Goal: Transaction & Acquisition: Purchase product/service

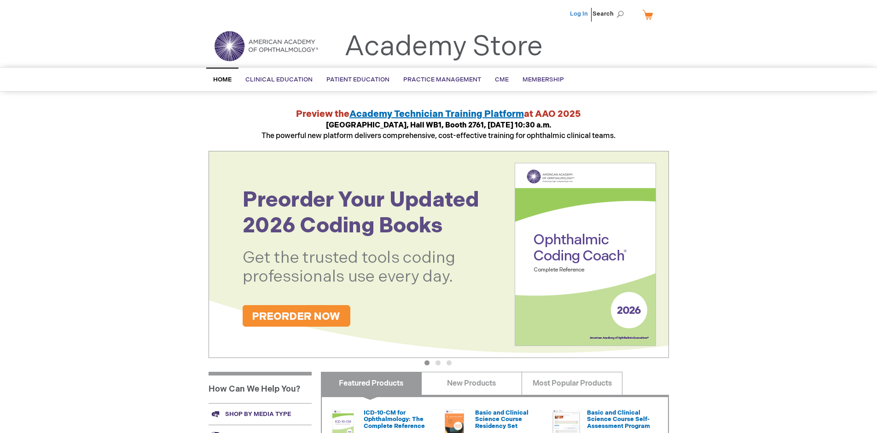
click at [580, 14] on link "Log In" at bounding box center [579, 13] width 18 height 7
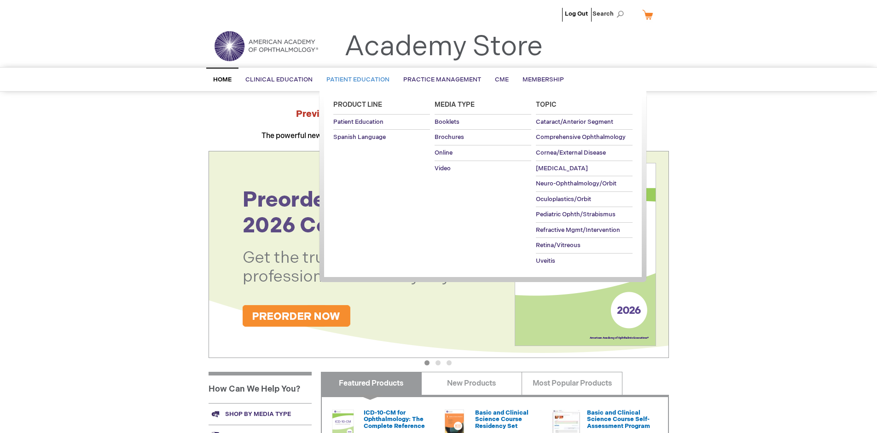
click at [355, 80] on span "Patient Education" at bounding box center [357, 79] width 63 height 7
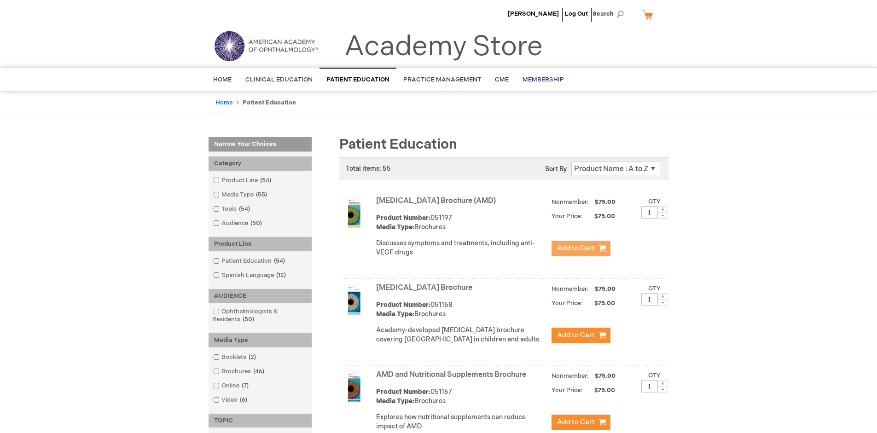
click at [581, 249] on span "Add to Cart" at bounding box center [576, 248] width 38 height 9
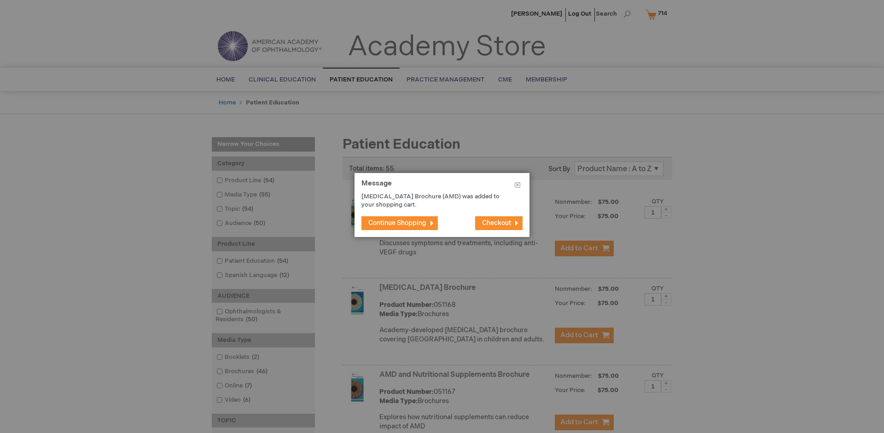
click at [397, 223] on span "Continue Shopping" at bounding box center [397, 223] width 58 height 8
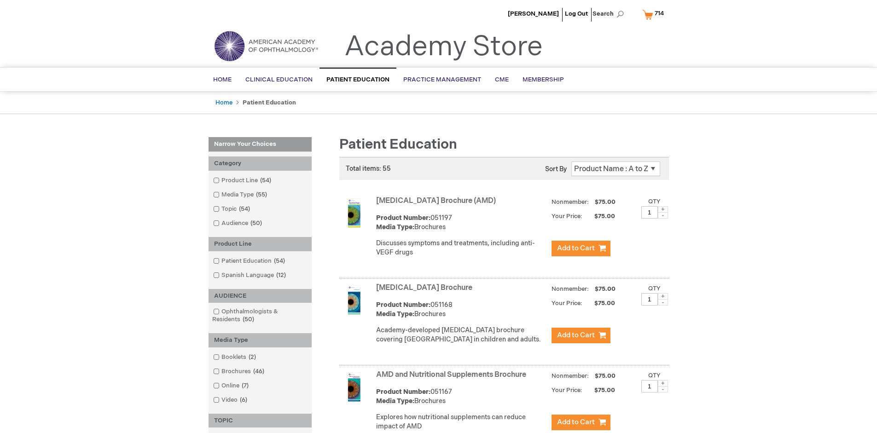
click at [453, 379] on link "AMD and Nutritional Supplements Brochure" at bounding box center [451, 375] width 150 height 9
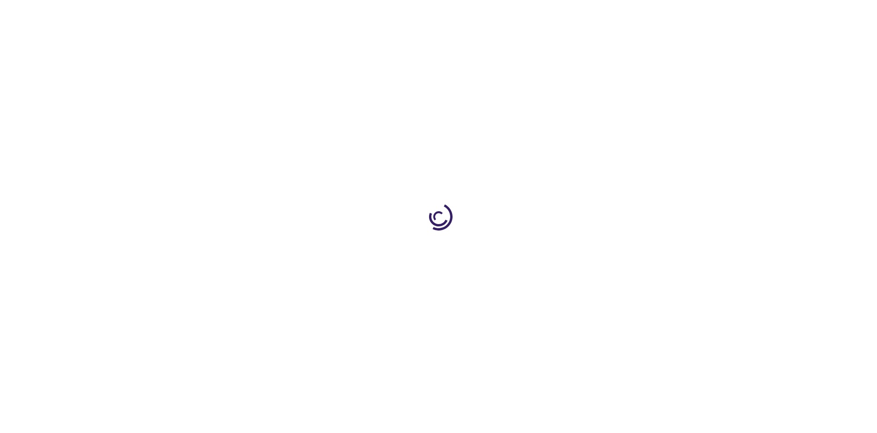
type input "1"
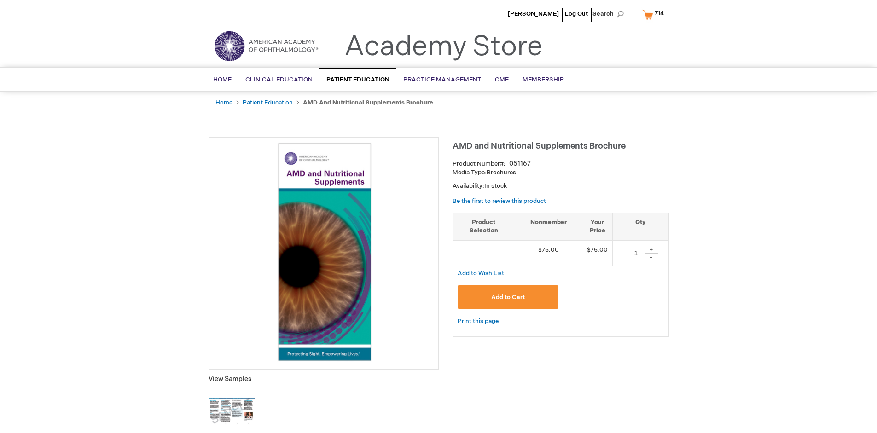
click at [508, 297] on span "Add to Cart" at bounding box center [508, 297] width 34 height 7
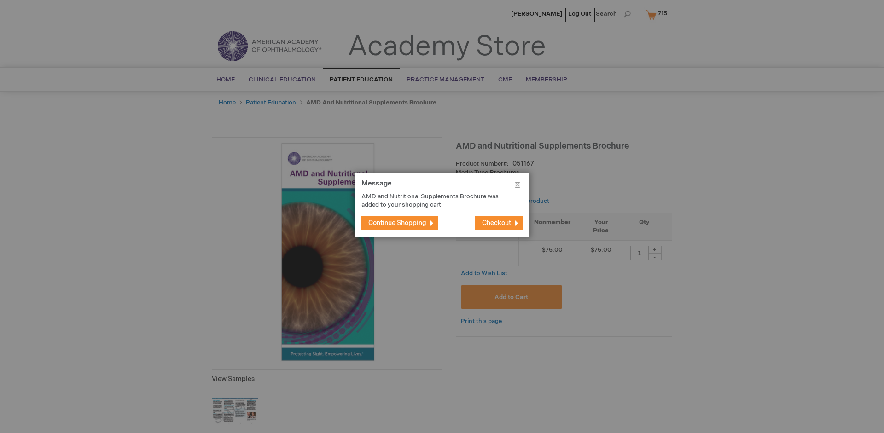
click at [397, 223] on span "Continue Shopping" at bounding box center [397, 223] width 58 height 8
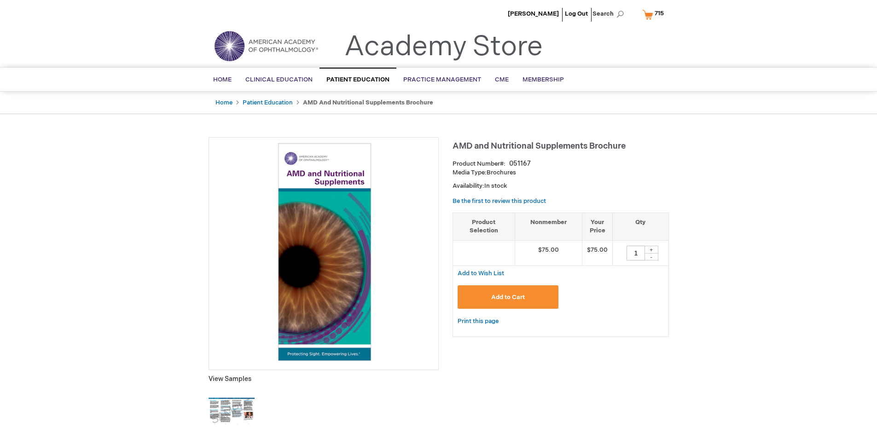
click at [655, 14] on span "715" at bounding box center [659, 13] width 9 height 7
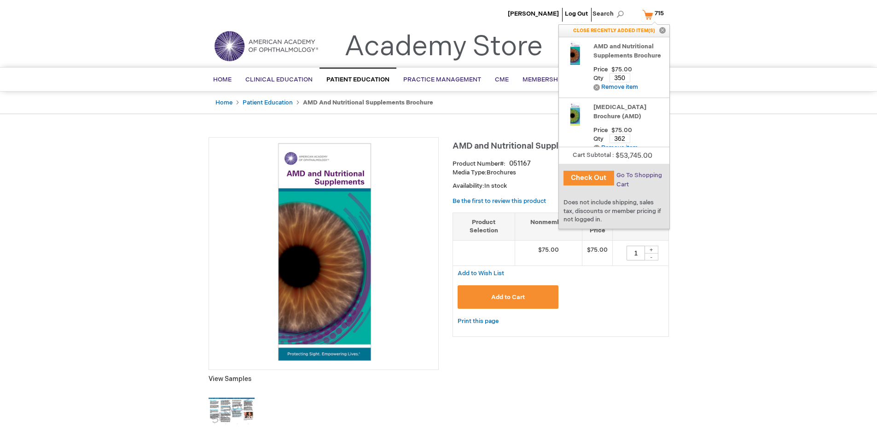
click at [639, 175] on span "Go To Shopping Cart" at bounding box center [640, 180] width 46 height 17
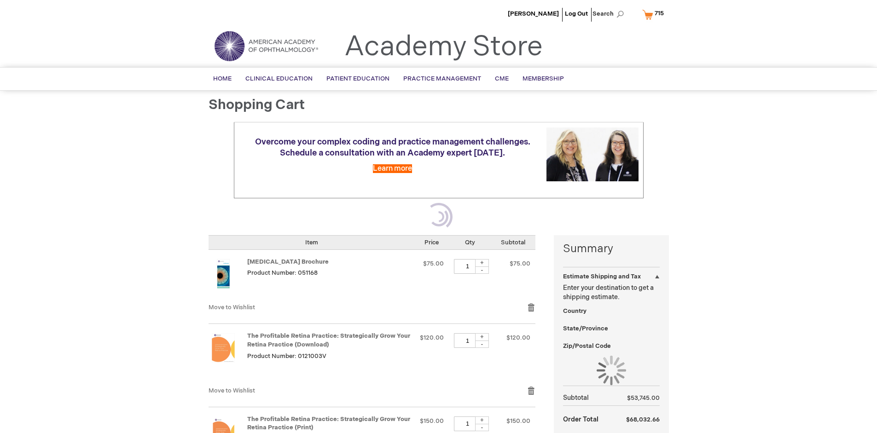
select select "US"
select select "41"
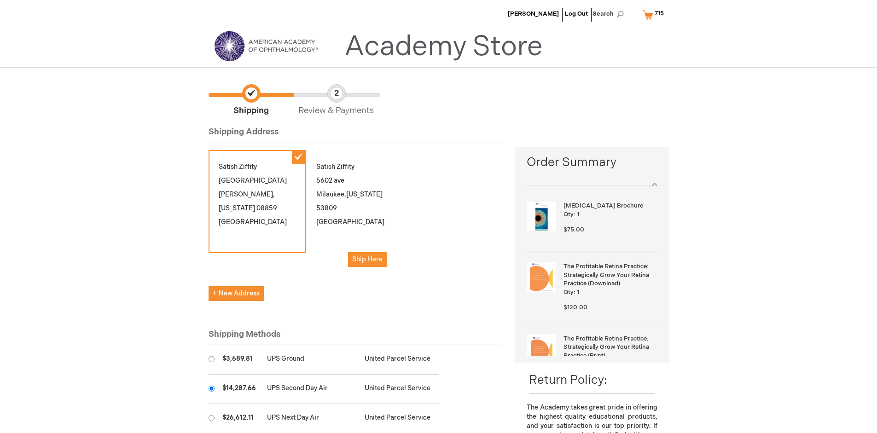
click at [211, 389] on input "radio" at bounding box center [212, 389] width 6 height 6
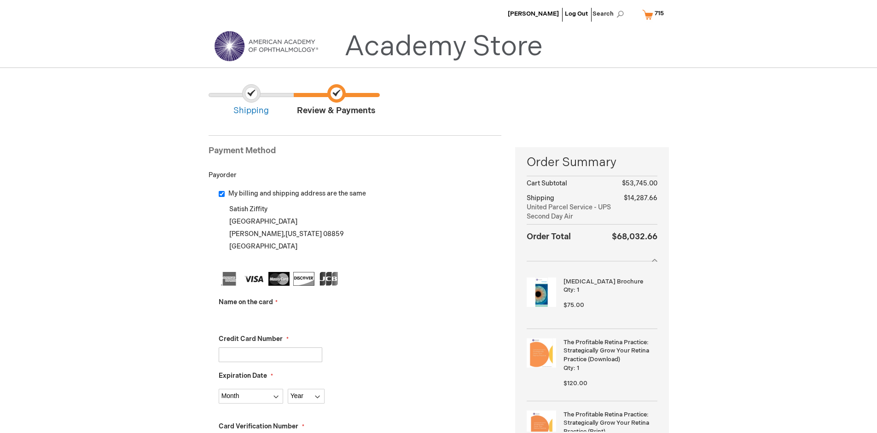
click at [270, 318] on input "Name on the card" at bounding box center [271, 318] width 104 height 15
